Goal: Check status

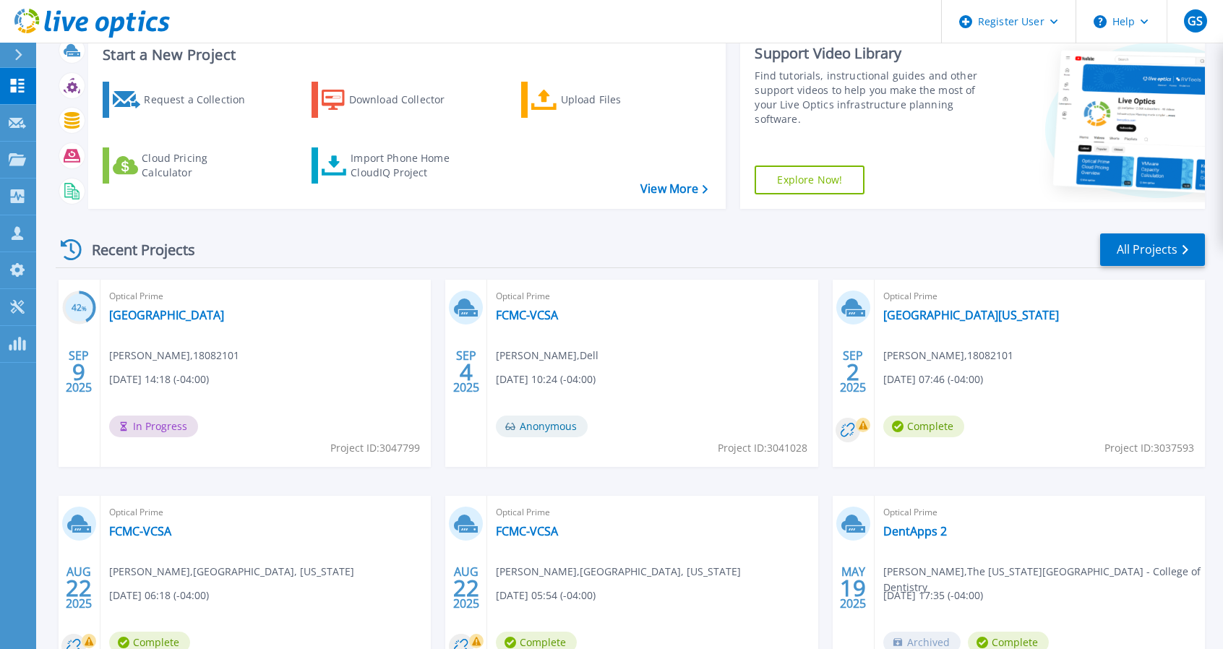
scroll to position [72, 0]
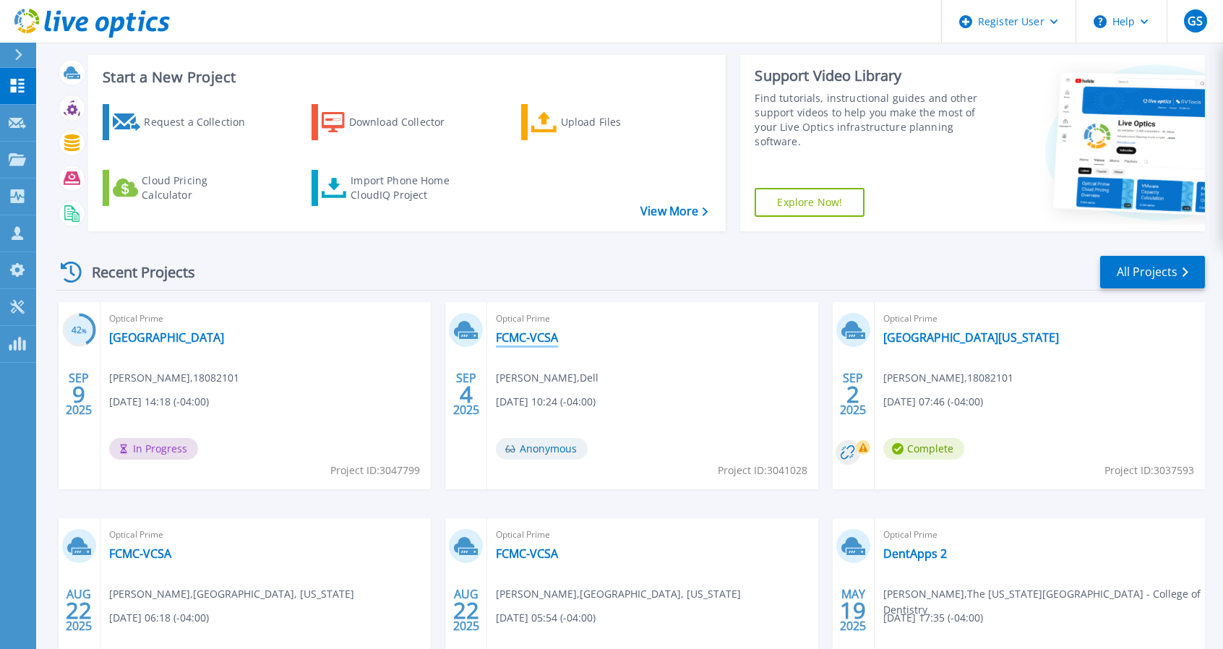
click at [535, 337] on link "FCMC-VCSA" at bounding box center [527, 337] width 62 height 14
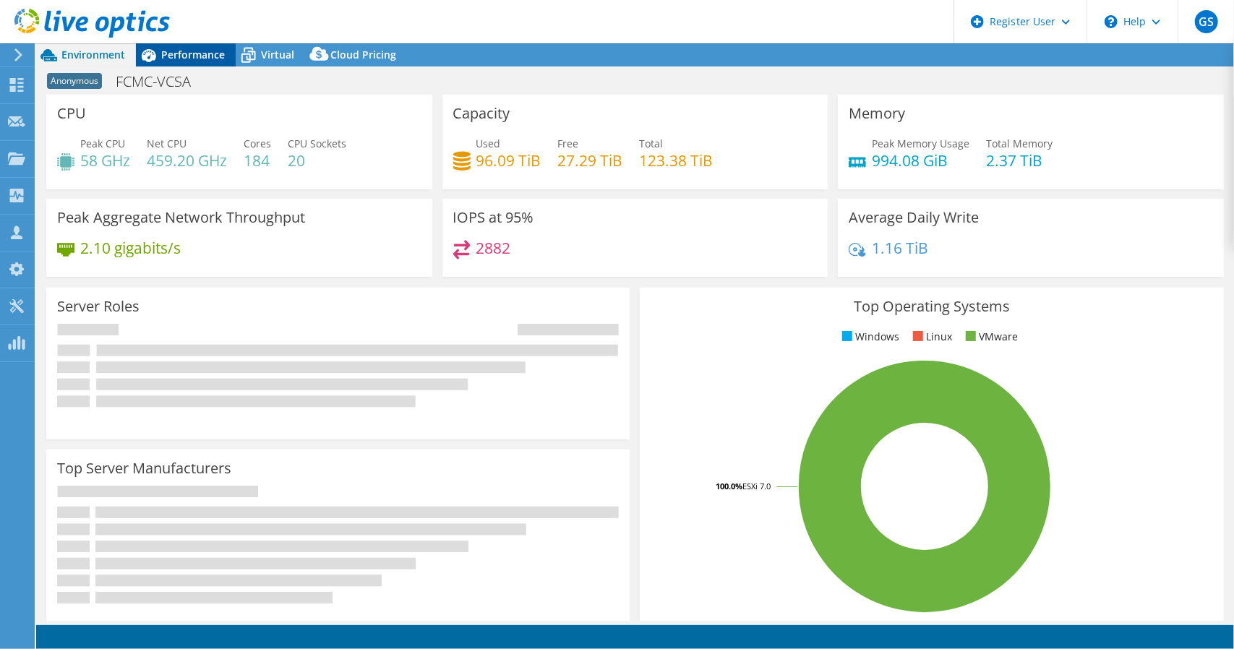
click at [197, 51] on span "Performance" at bounding box center [193, 55] width 64 height 14
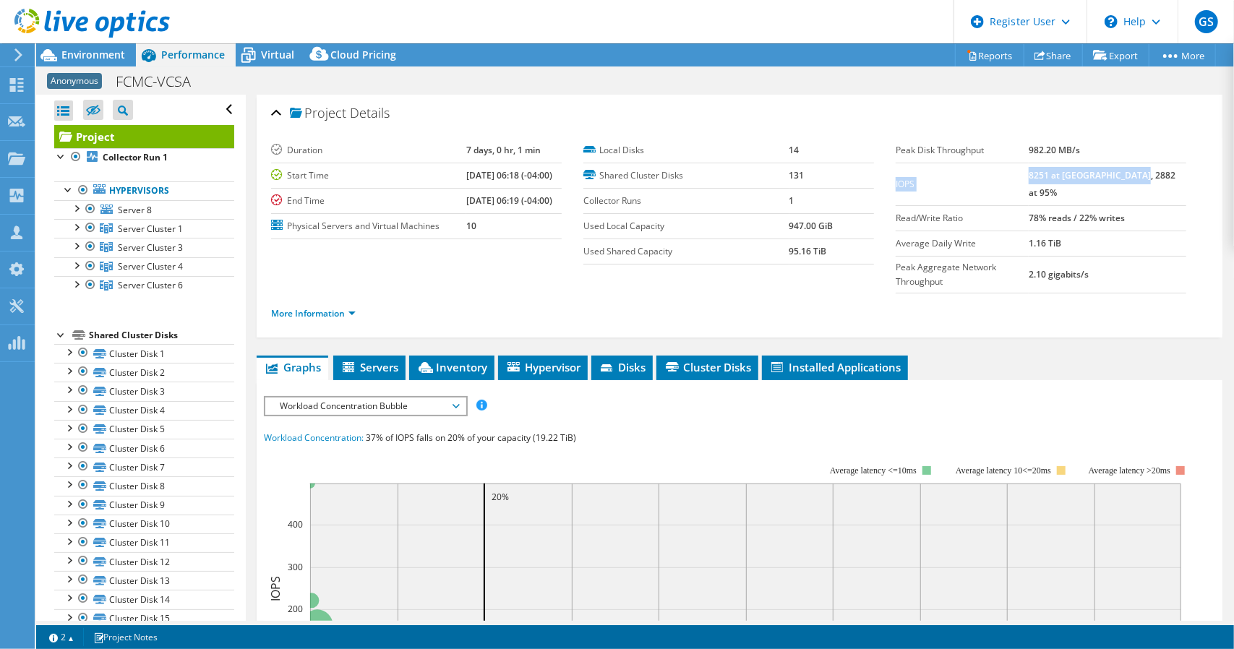
drag, startPoint x: 1174, startPoint y: 178, endPoint x: 887, endPoint y: 177, distance: 286.2
click at [895, 177] on tr "IOPS 8251 at [GEOGRAPHIC_DATA], 2882 at 95%" at bounding box center [1040, 184] width 290 height 43
copy tr "IOPS 8251 at [GEOGRAPHIC_DATA], 2882 at 95%"
click at [111, 56] on span "Environment" at bounding box center [93, 55] width 64 height 14
